Goal: Navigation & Orientation: Understand site structure

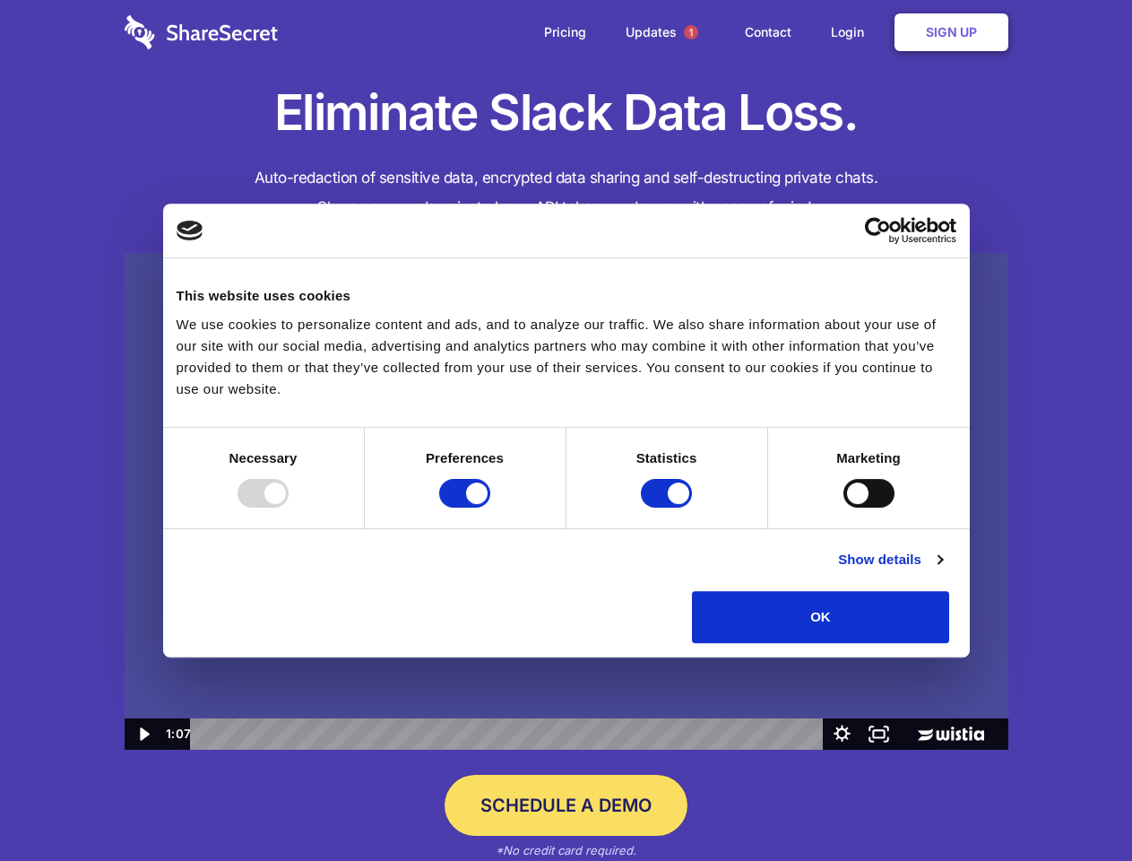
click at [566, 430] on img at bounding box center [567, 502] width 884 height 498
click at [289, 507] on div at bounding box center [263, 493] width 51 height 29
click at [490, 507] on input "Preferences" at bounding box center [464, 493] width 51 height 29
checkbox input "false"
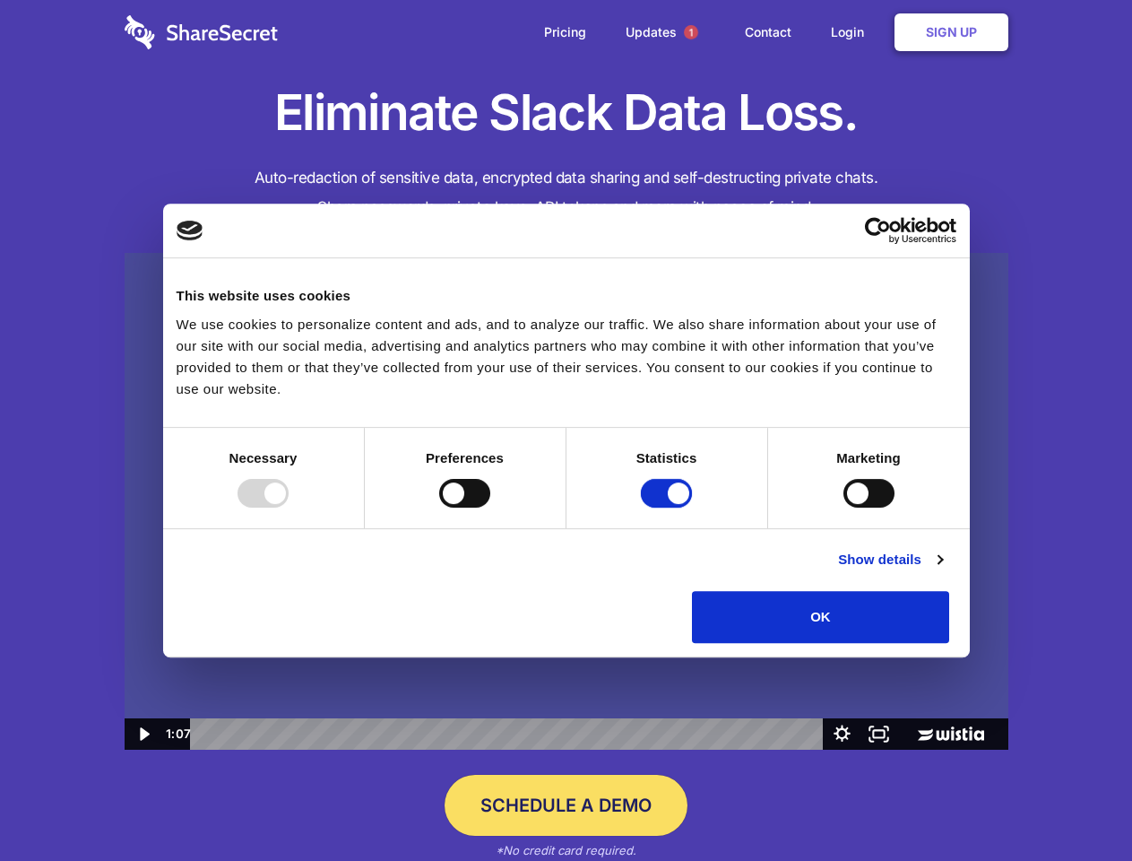
click at [669, 507] on input "Statistics" at bounding box center [666, 493] width 51 height 29
checkbox input "false"
click at [844, 507] on input "Marketing" at bounding box center [869, 493] width 51 height 29
checkbox input "true"
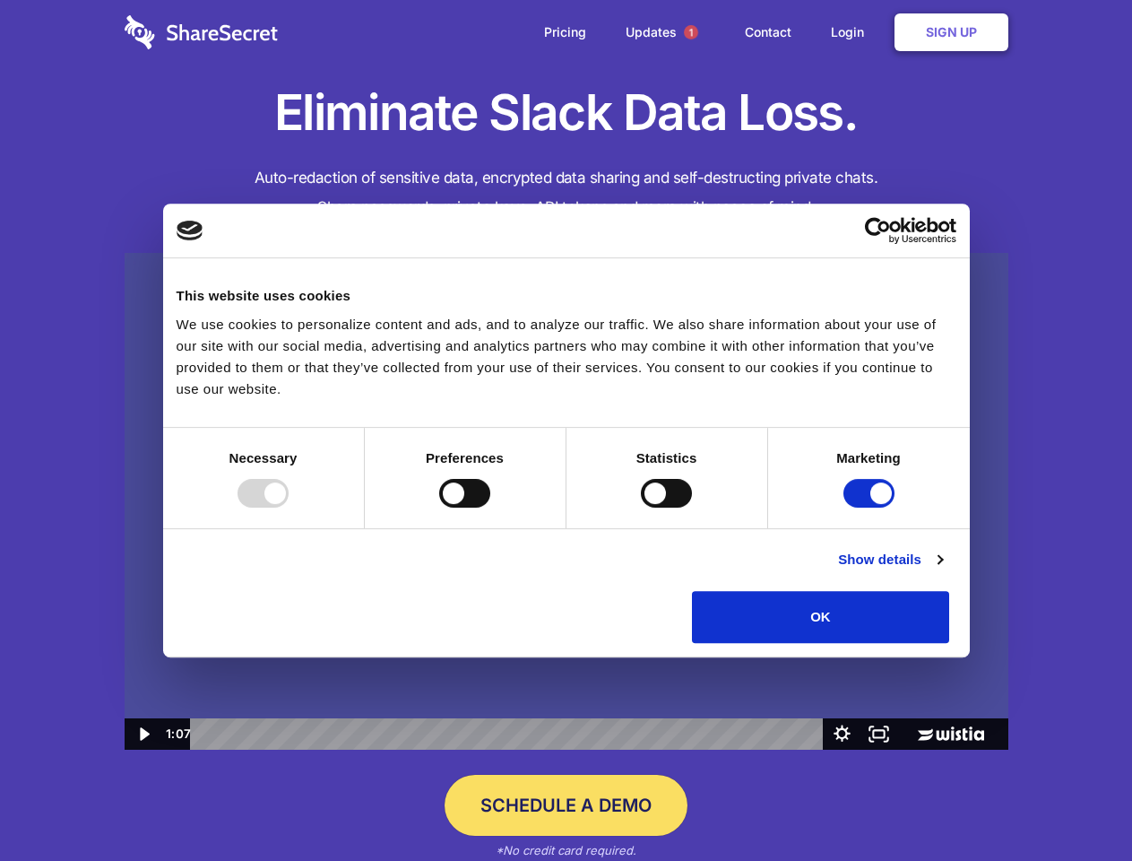
click at [942, 570] on link "Show details" at bounding box center [890, 560] width 104 height 22
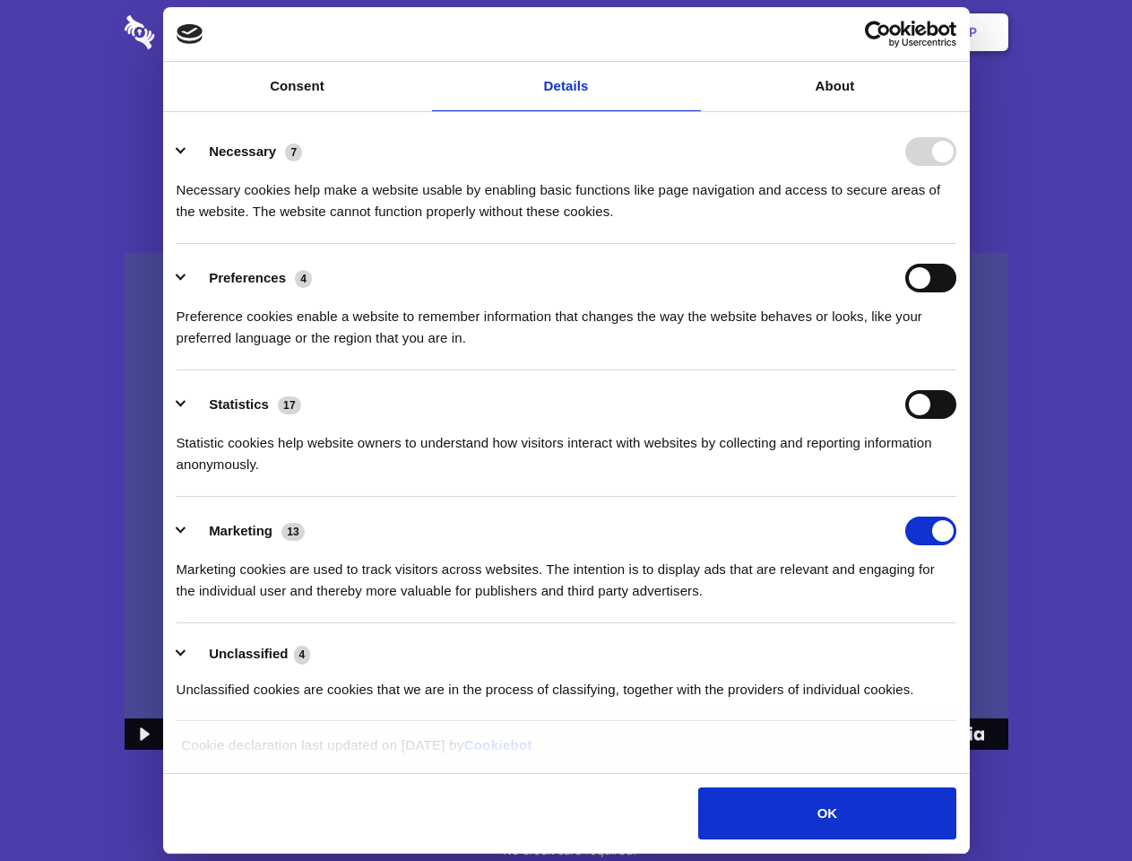
click at [957, 222] on div "Necessary cookies help make a website usable by enabling basic functions like p…" at bounding box center [567, 194] width 780 height 56
